Goal: Register for event/course

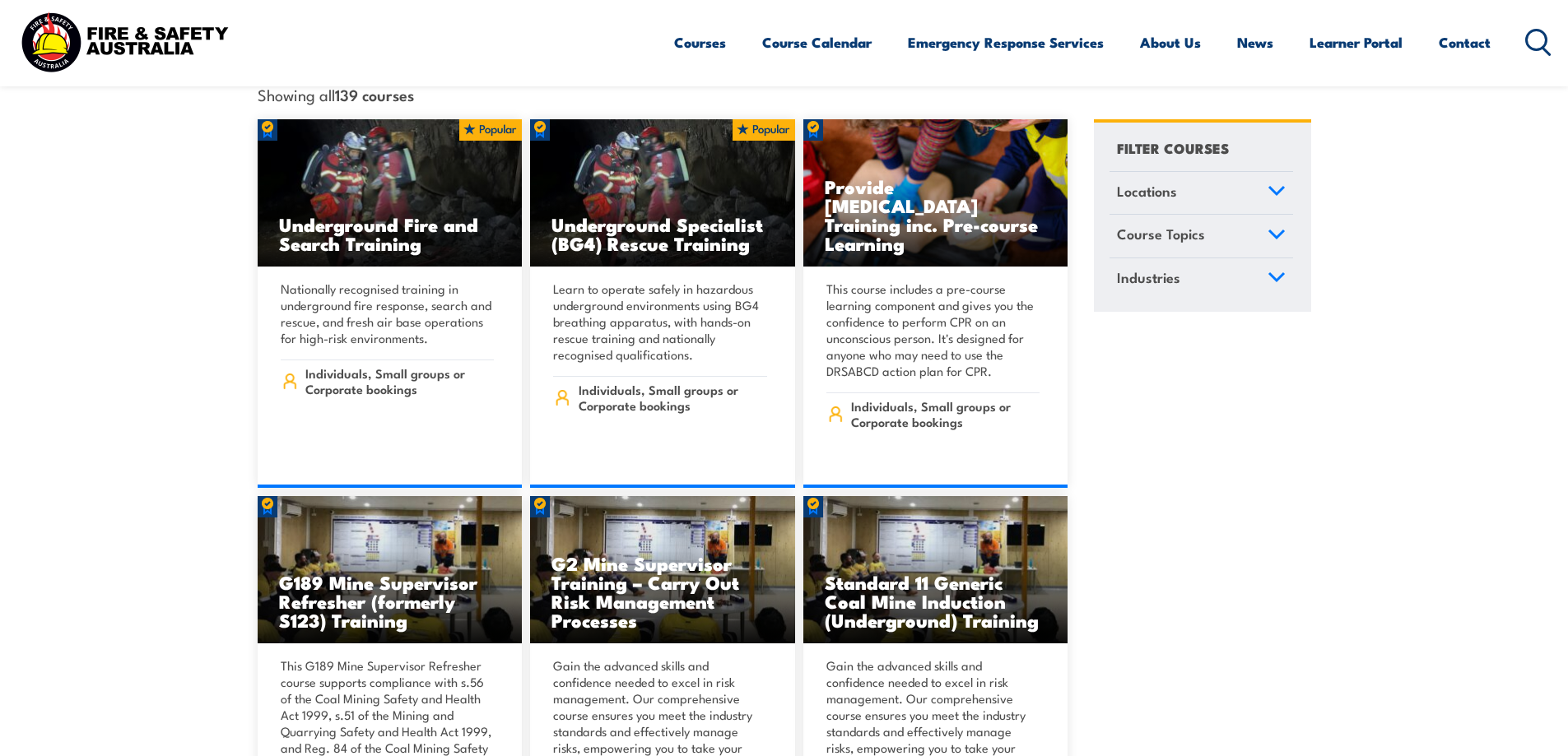
scroll to position [165, 0]
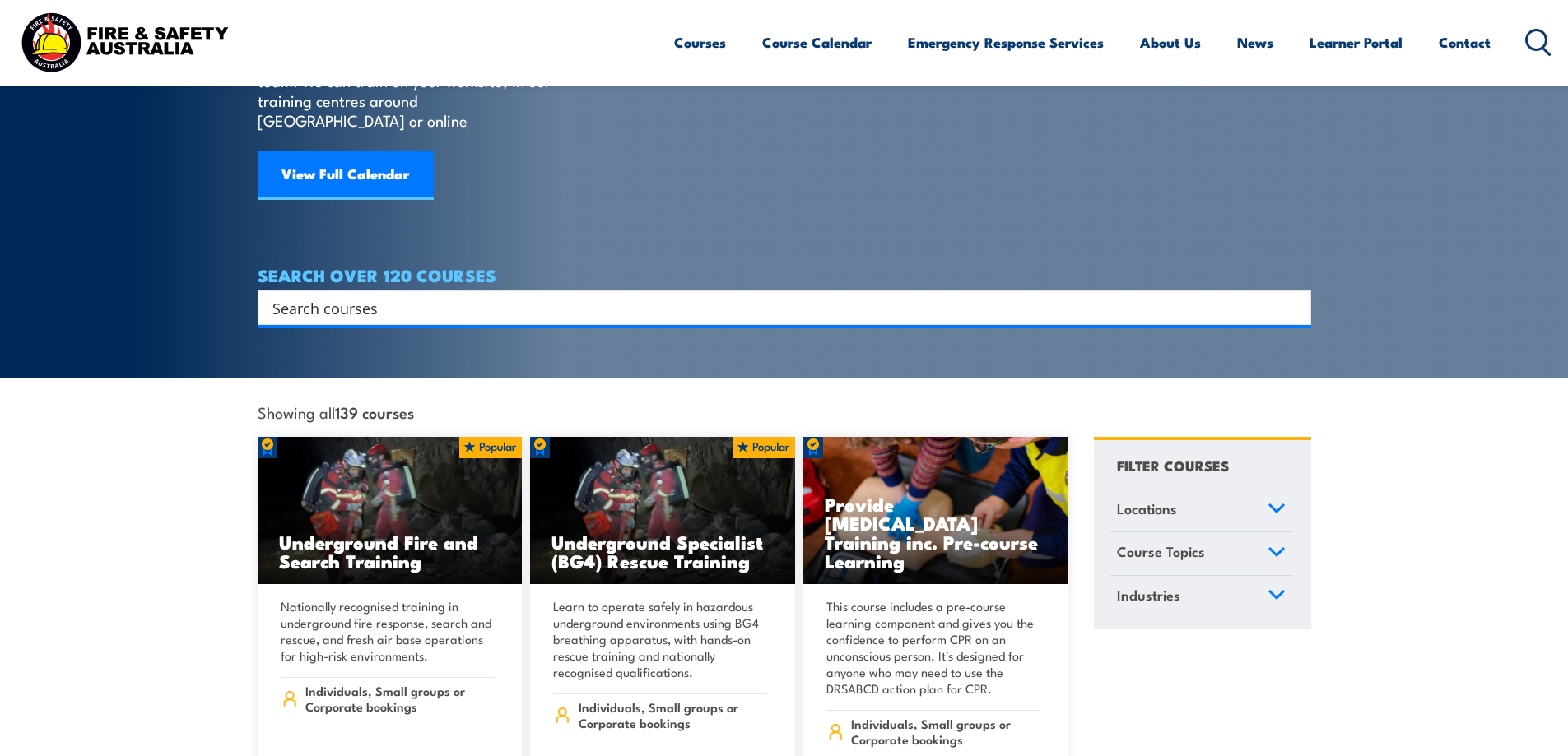
click at [486, 295] on input "Search input" at bounding box center [773, 307] width 1003 height 25
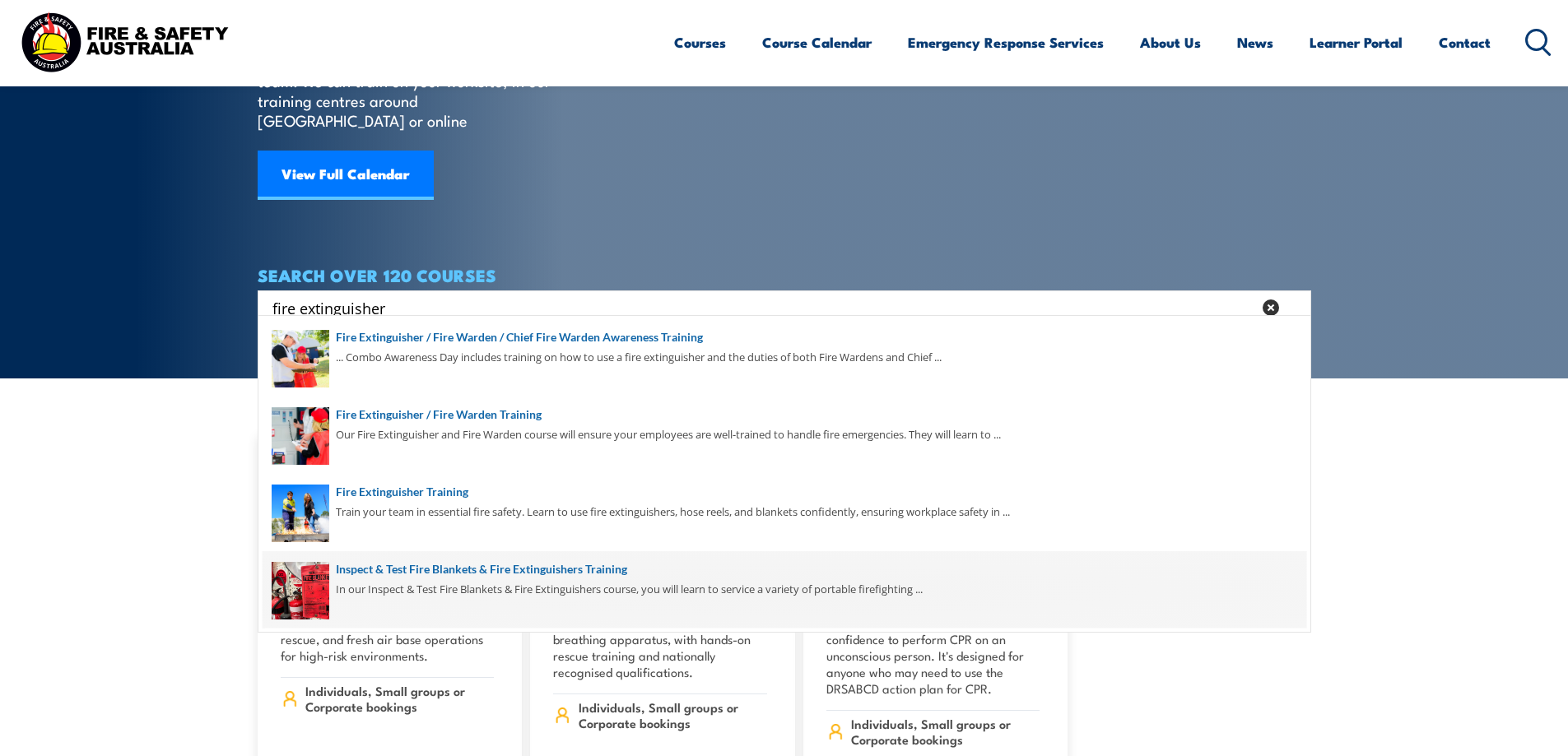
type input "fire extinguisher"
click at [518, 582] on span at bounding box center [784, 589] width 1043 height 77
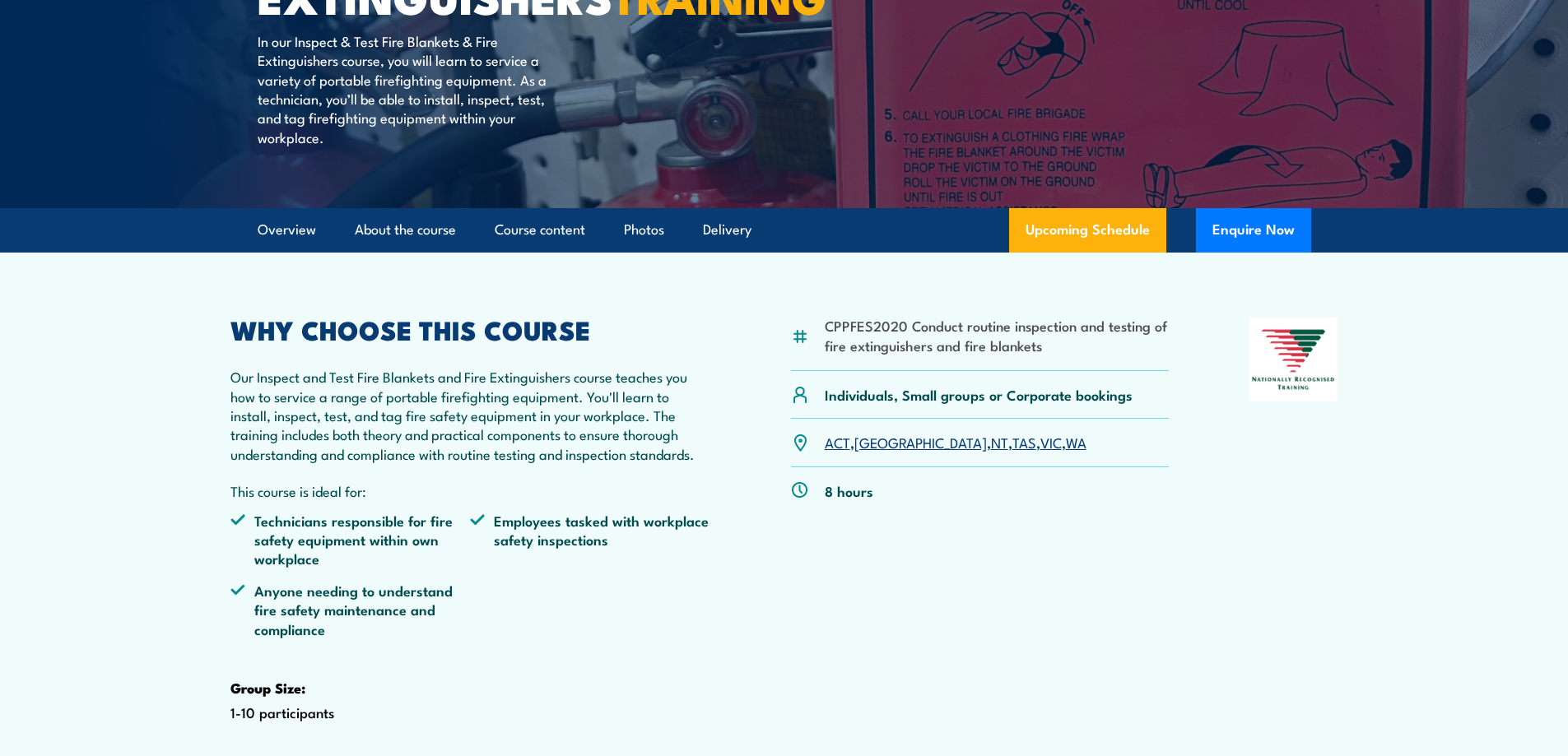
scroll to position [329, 0]
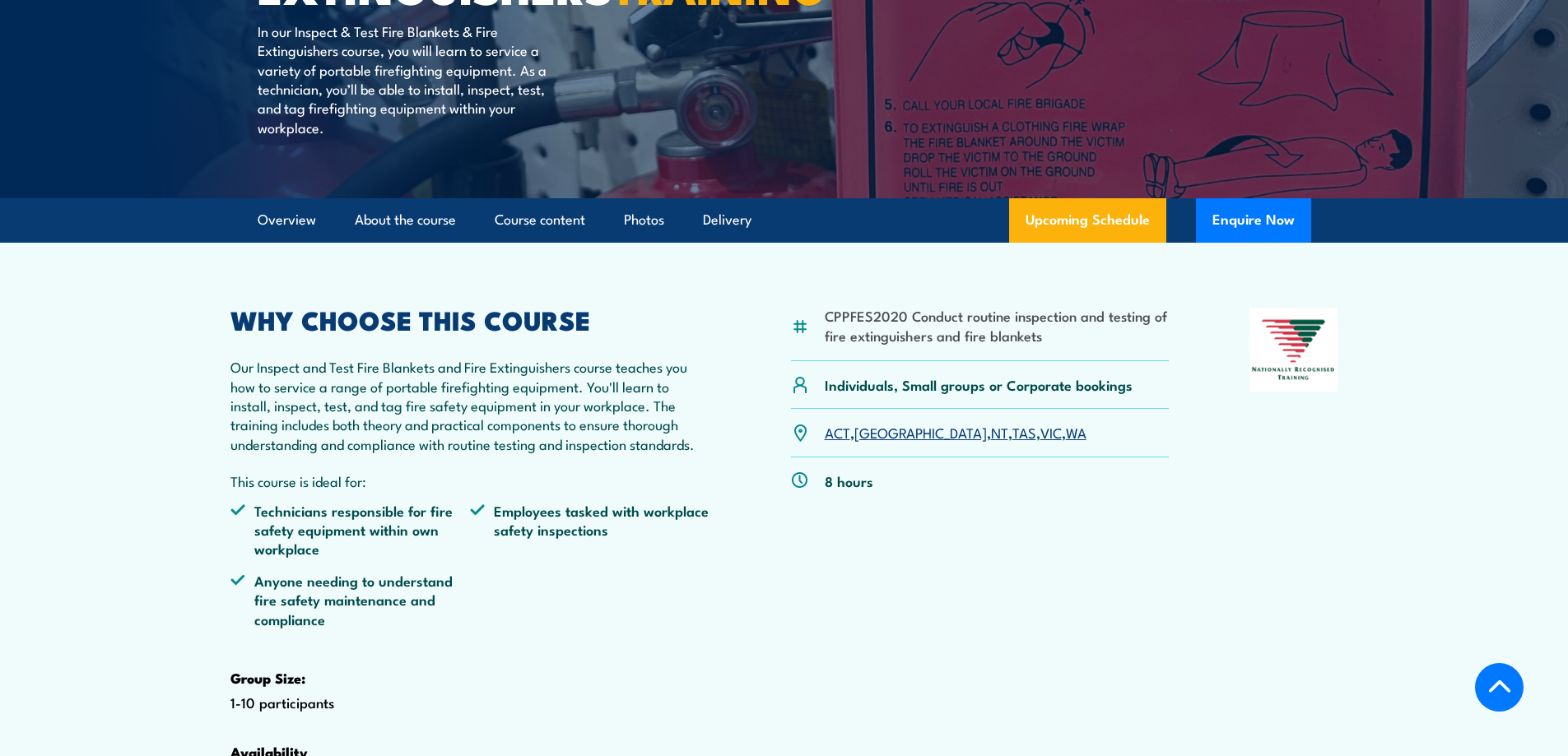
click at [1066, 441] on link "WA" at bounding box center [1076, 431] width 20 height 19
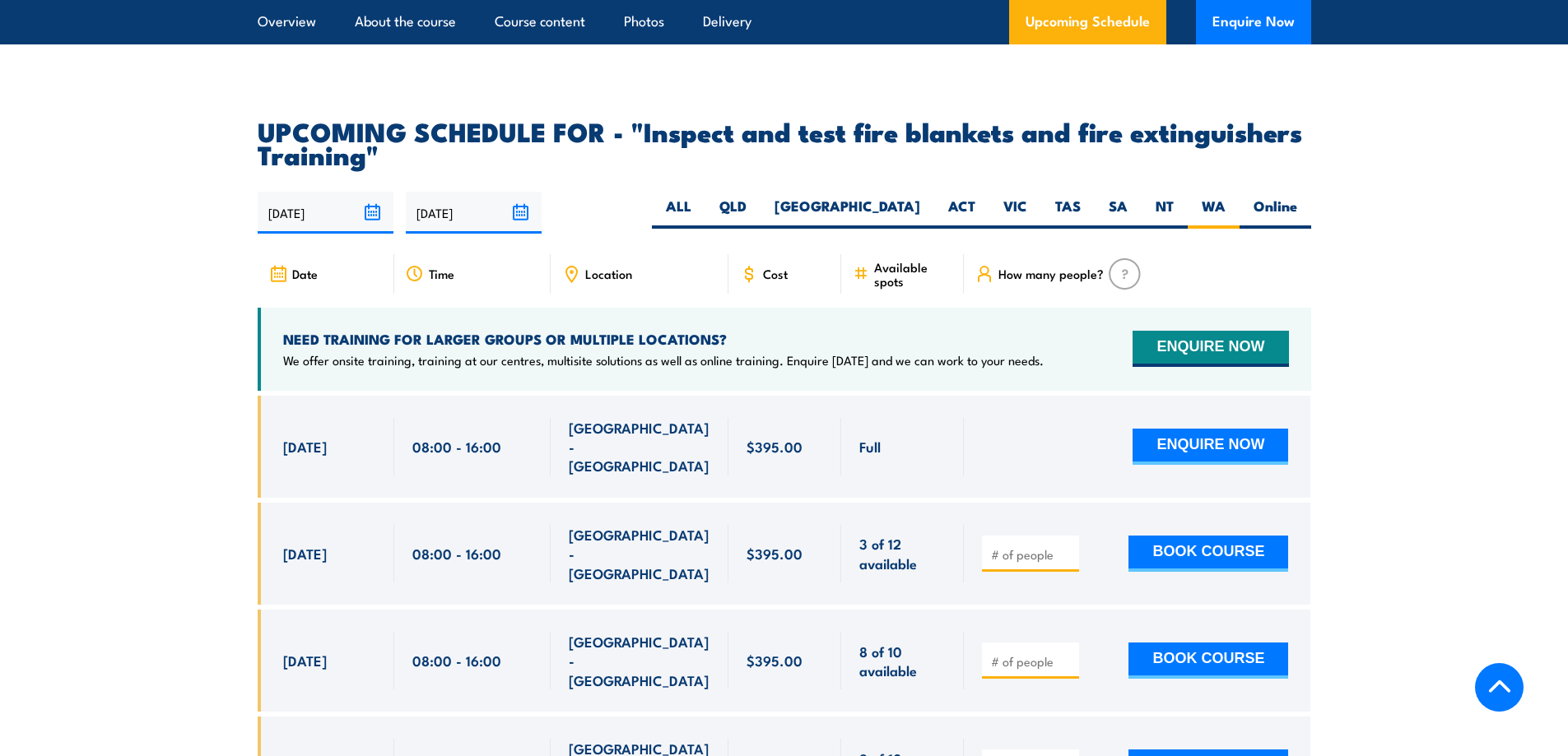
scroll to position [2890, 0]
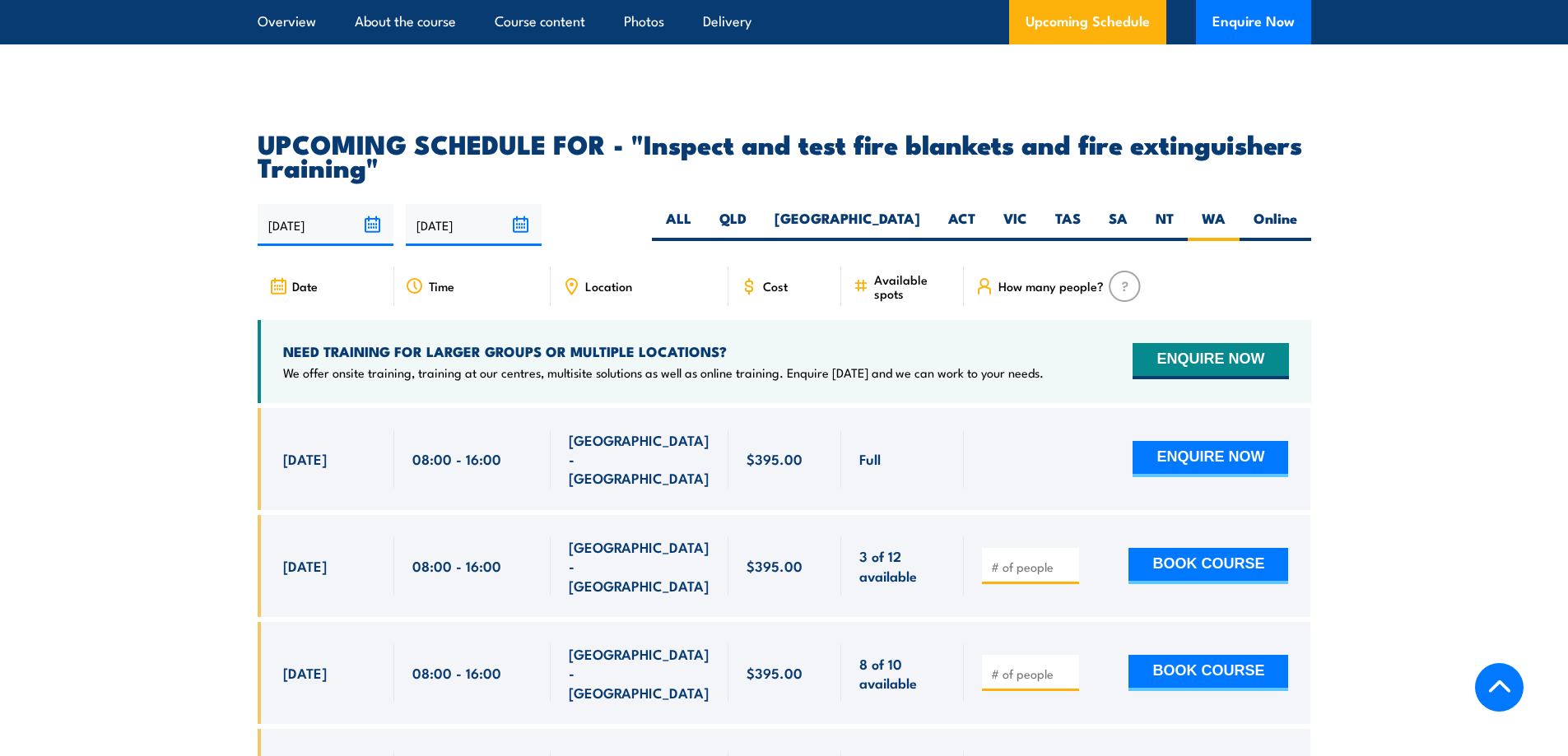
click at [772, 293] on span "Cost" at bounding box center [775, 286] width 25 height 14
click at [751, 295] on icon at bounding box center [748, 286] width 18 height 18
